Goal: Find specific page/section: Find specific page/section

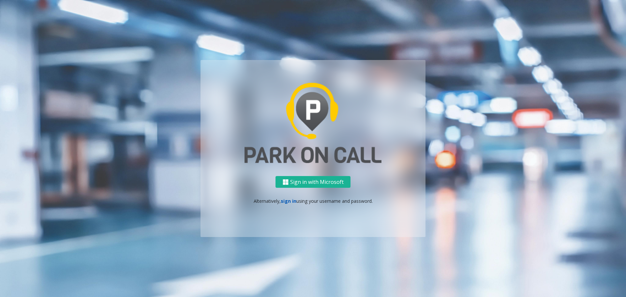
click at [287, 201] on link "sign in" at bounding box center [289, 201] width 16 height 6
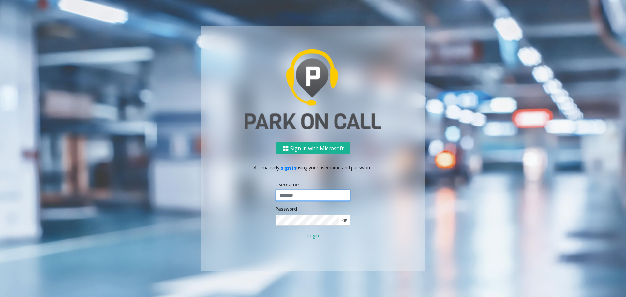
type input "**********"
click at [306, 235] on button "Login" at bounding box center [313, 235] width 75 height 11
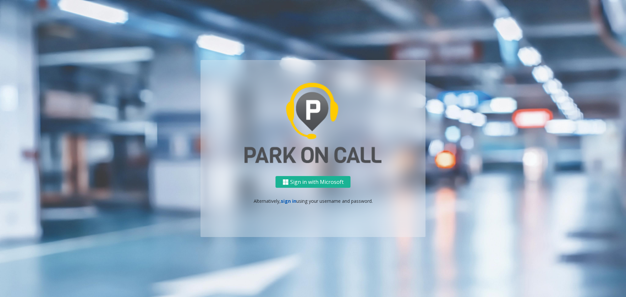
click at [289, 202] on link "sign in" at bounding box center [289, 201] width 16 height 6
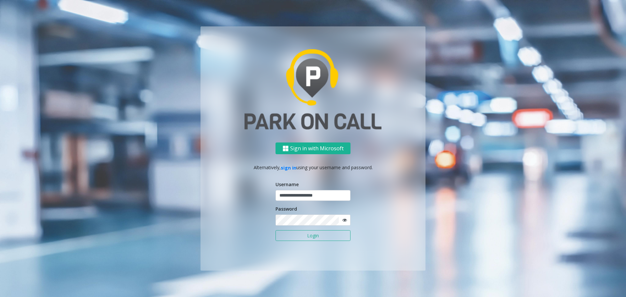
click at [309, 235] on button "Login" at bounding box center [313, 235] width 75 height 11
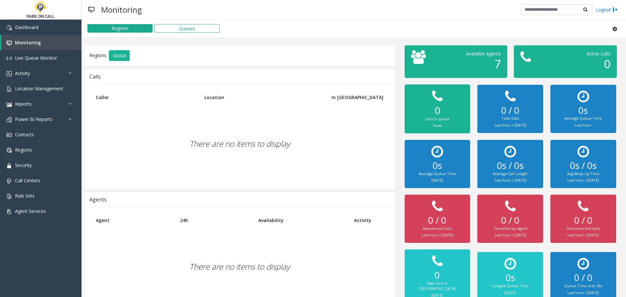
click at [289, 133] on div "There are no items to display" at bounding box center [240, 143] width 298 height 77
click at [55, 92] on link "Location Management" at bounding box center [41, 88] width 82 height 15
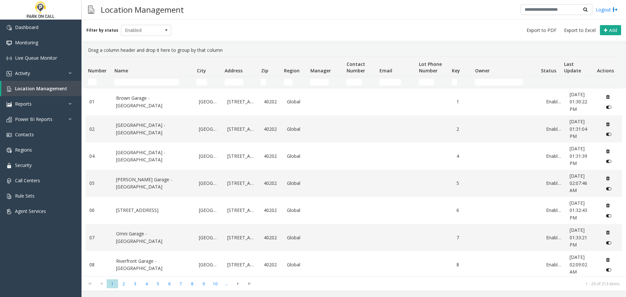
click at [144, 85] on td "Name Filter" at bounding box center [153, 82] width 82 height 12
click at [139, 81] on input "Name Filter" at bounding box center [147, 82] width 65 height 7
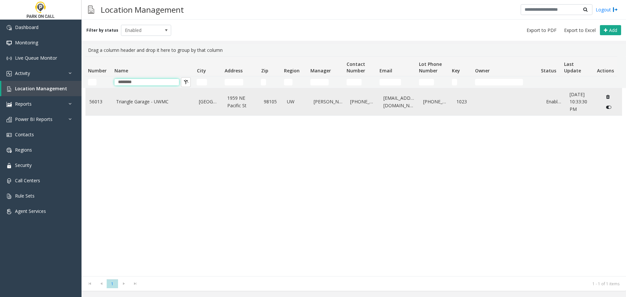
type input "********"
click at [140, 103] on link "Triangle Garage - UWMC" at bounding box center [153, 101] width 75 height 7
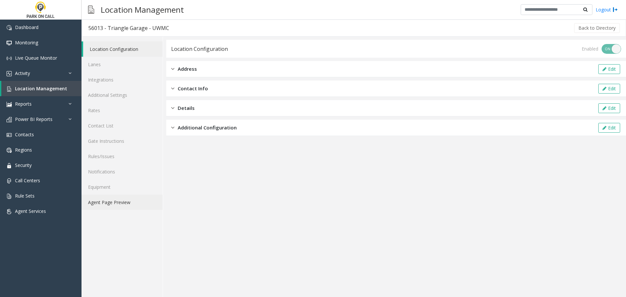
click at [127, 209] on link "Agent Page Preview" at bounding box center [122, 202] width 81 height 15
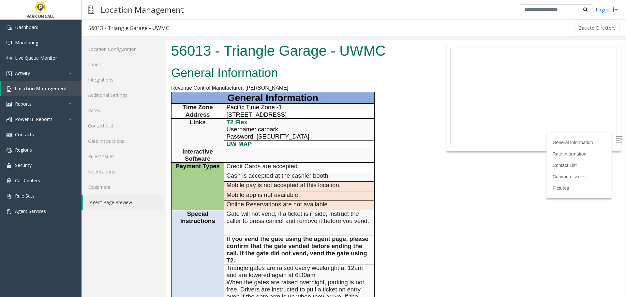
scroll to position [424, 0]
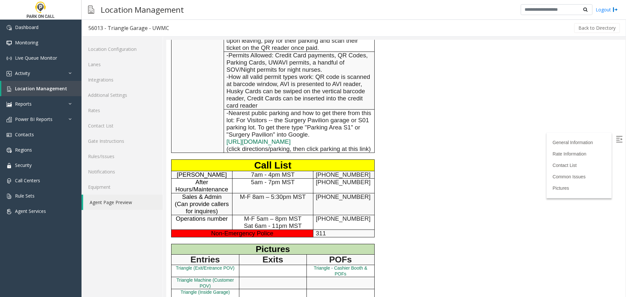
scroll to position [354, 0]
